Goal: Task Accomplishment & Management: Manage account settings

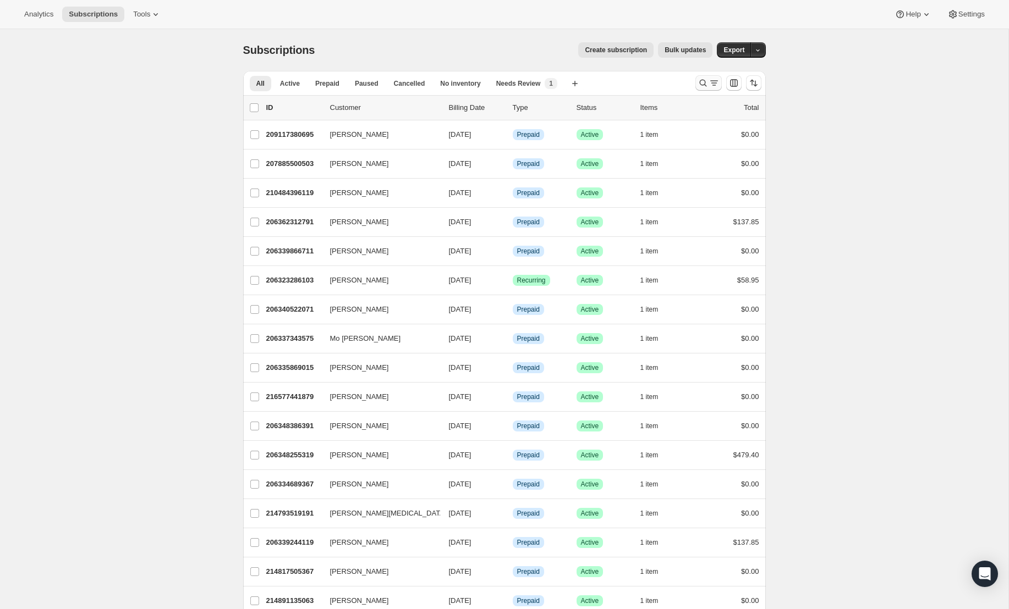
click at [698, 84] on icon "Search and filter results" at bounding box center [702, 83] width 11 height 11
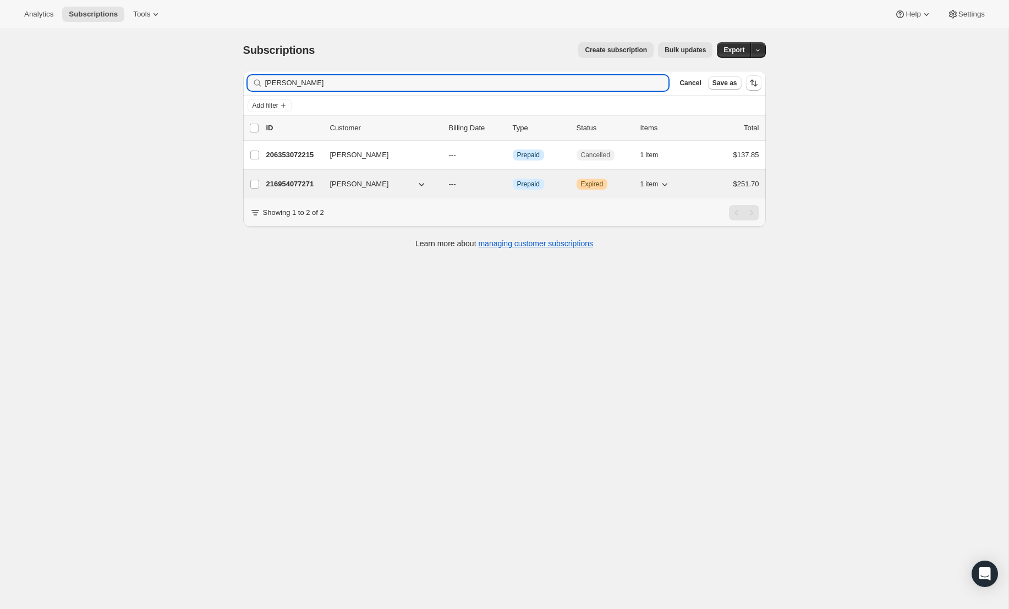
type input "[PERSON_NAME]"
click at [277, 180] on p "216954077271" at bounding box center [293, 184] width 55 height 11
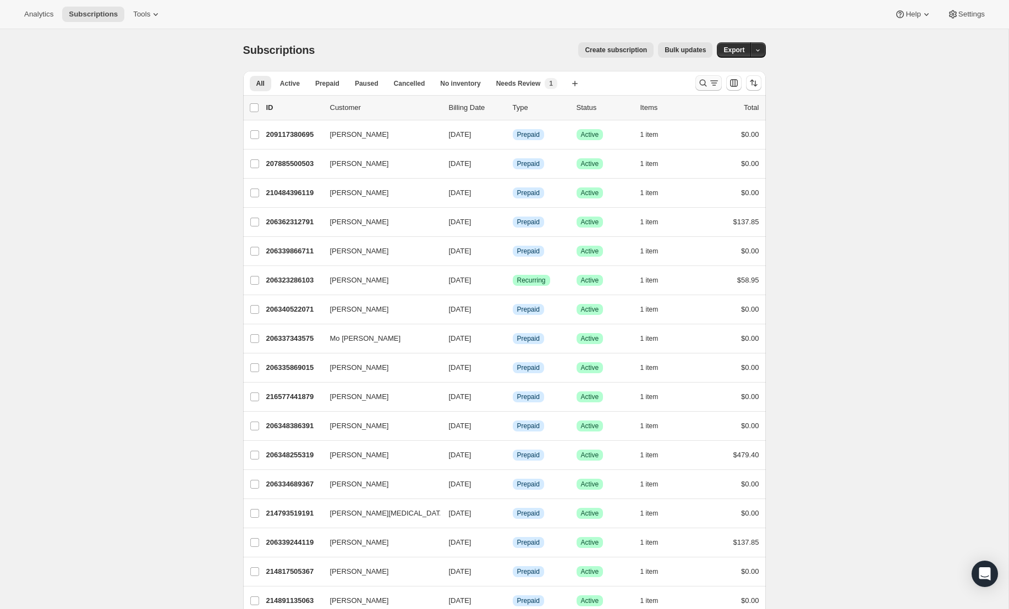
click at [701, 82] on icon "Search and filter results" at bounding box center [702, 83] width 11 height 11
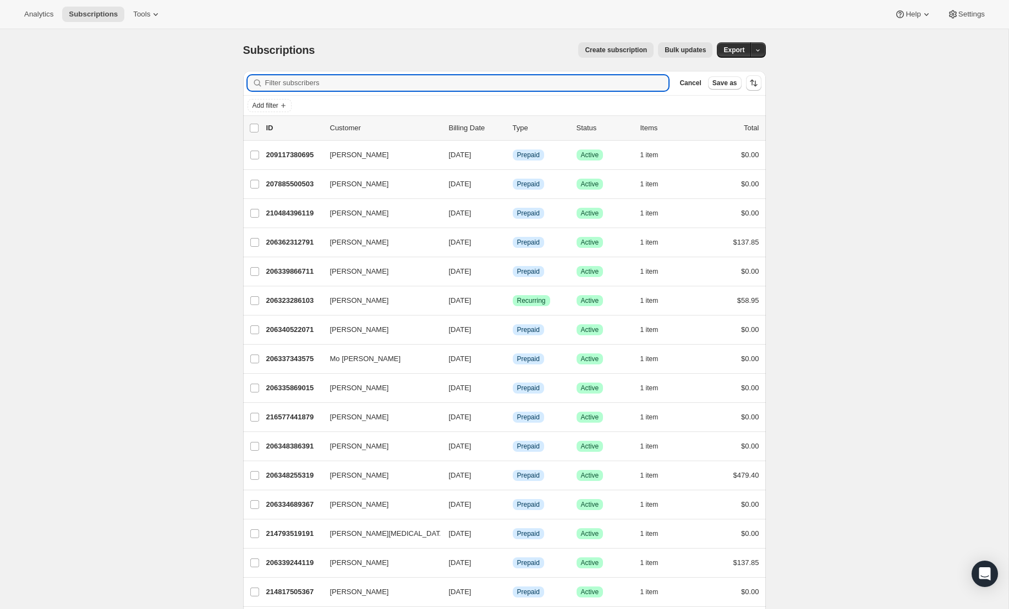
paste input "[PERSON_NAME]"
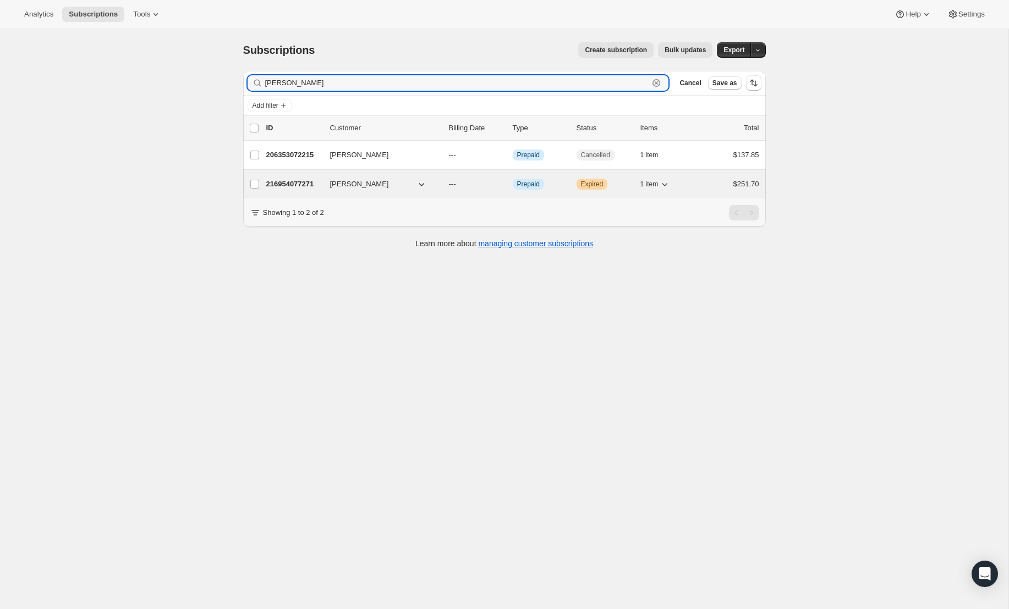
type input "[PERSON_NAME]"
click at [286, 179] on p "216954077271" at bounding box center [293, 184] width 55 height 11
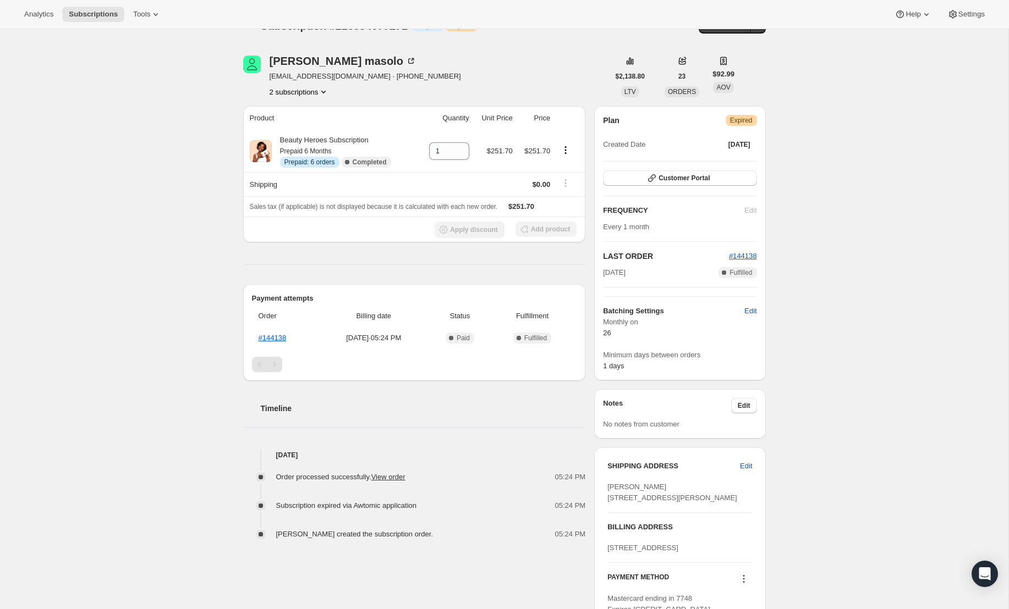
scroll to position [33, 0]
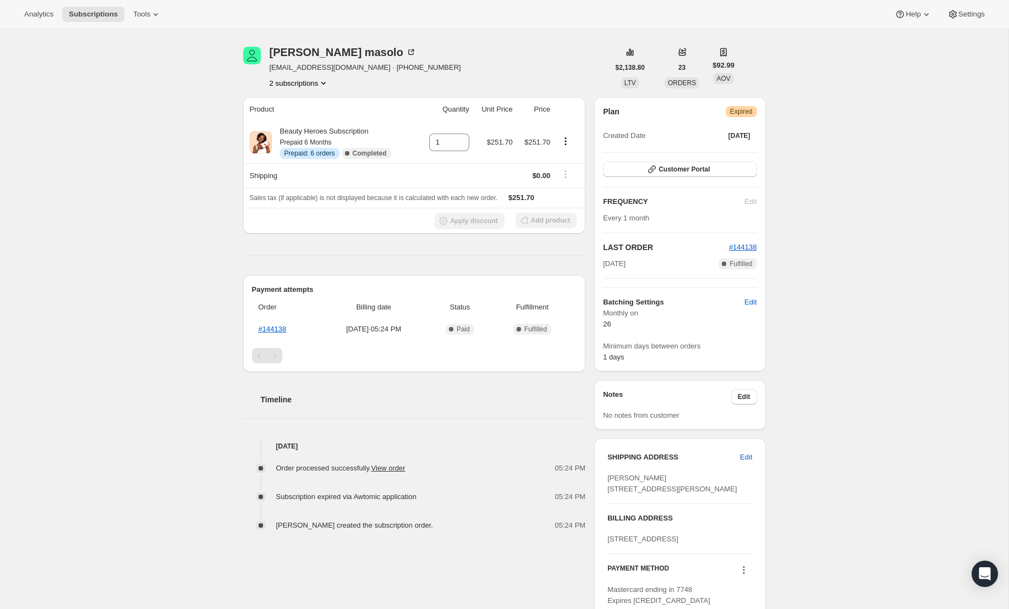
drag, startPoint x: 605, startPoint y: 477, endPoint x: 674, endPoint y: 504, distance: 73.3
click at [674, 504] on div "SHIPPING ADDRESS Edit [PERSON_NAME] [STREET_ADDRESS][PERSON_NAME] BILLING ADDRE…" at bounding box center [679, 529] width 171 height 181
click at [814, 484] on div "Subscription #216954077271. This page is ready Subscription #216954077271 Info …" at bounding box center [504, 363] width 1008 height 735
drag, startPoint x: 264, startPoint y: 69, endPoint x: 348, endPoint y: 73, distance: 83.7
click at [348, 73] on div "[PERSON_NAME] [PERSON_NAME][EMAIL_ADDRESS][DOMAIN_NAME] · [PHONE_NUMBER] 2 subs…" at bounding box center [426, 68] width 366 height 42
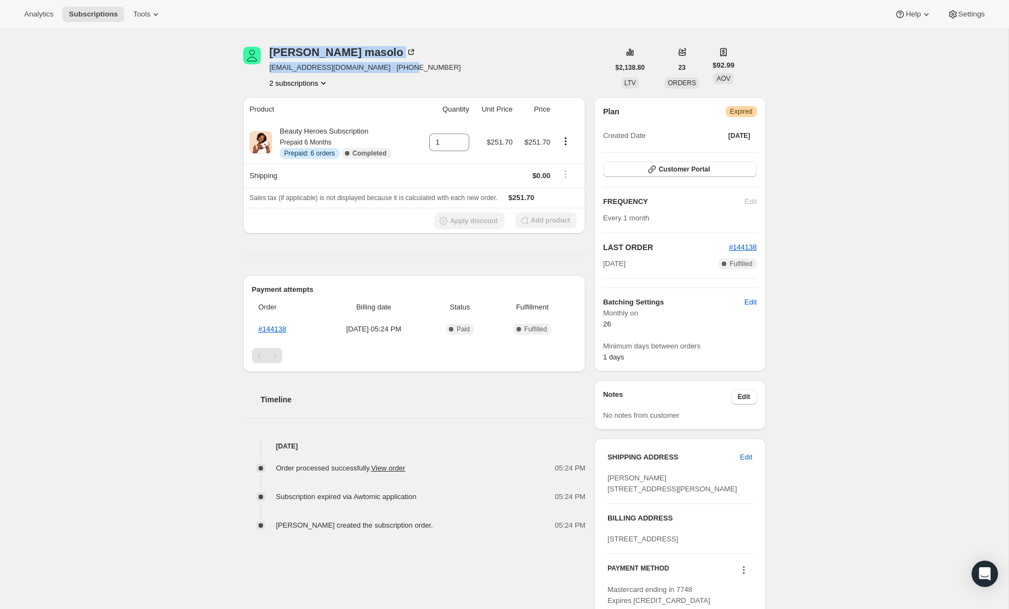
click at [359, 82] on div "2 subscriptions" at bounding box center [364, 83] width 191 height 11
drag, startPoint x: 352, startPoint y: 69, endPoint x: 269, endPoint y: 71, distance: 83.6
click at [269, 71] on span "[EMAIL_ADDRESS][DOMAIN_NAME] · [PHONE_NUMBER]" at bounding box center [364, 67] width 191 height 11
copy span "[EMAIL_ADDRESS][DOMAIN_NAME]"
